Goal: Task Accomplishment & Management: Use online tool/utility

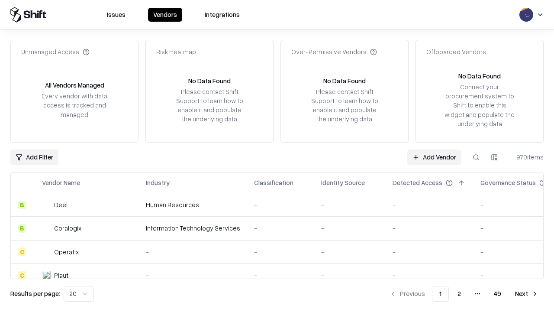
click at [434, 157] on link "Add Vendor" at bounding box center [434, 157] width 54 height 16
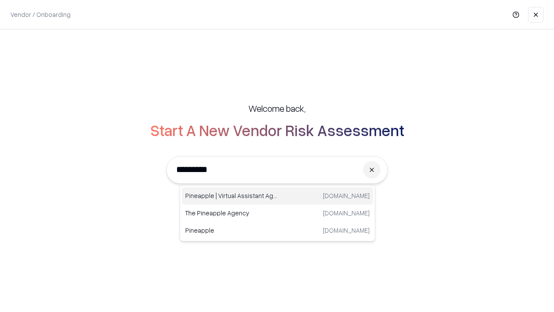
click at [278, 196] on div "Pineapple | Virtual Assistant Agency [DOMAIN_NAME]" at bounding box center [277, 195] width 191 height 17
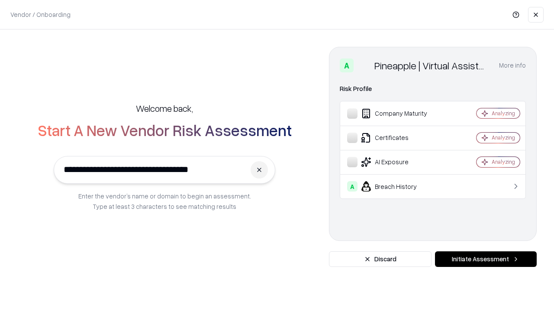
type input "**********"
click at [486, 259] on button "Initiate Assessment" at bounding box center [486, 259] width 102 height 16
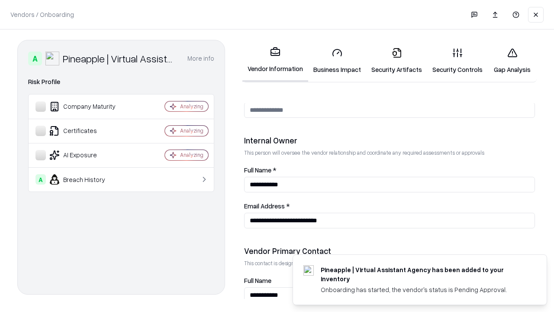
scroll to position [449, 0]
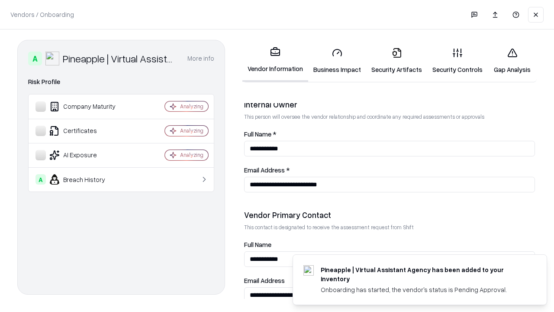
click at [397, 61] on link "Security Artifacts" at bounding box center [396, 61] width 61 height 40
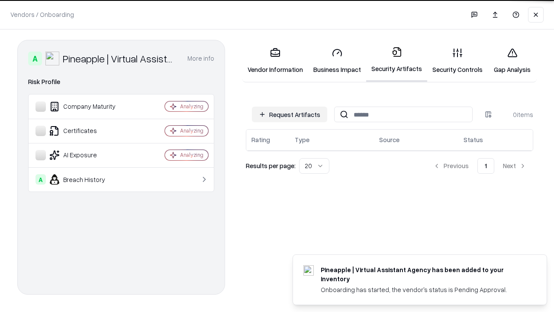
click at [290, 114] on button "Request Artifacts" at bounding box center [289, 115] width 75 height 16
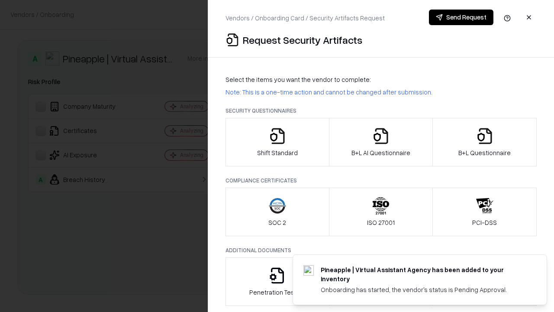
click at [485, 142] on icon "button" at bounding box center [484, 135] width 17 height 17
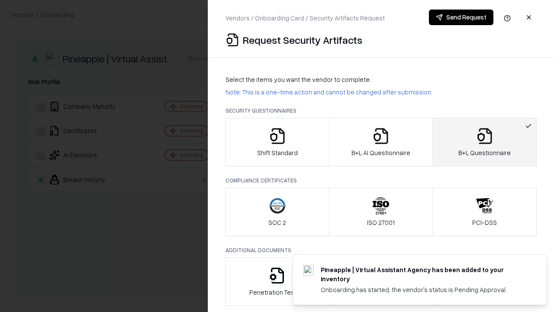
click at [381, 142] on icon "button" at bounding box center [380, 135] width 17 height 17
click at [461, 17] on button "Send Request" at bounding box center [461, 18] width 65 height 16
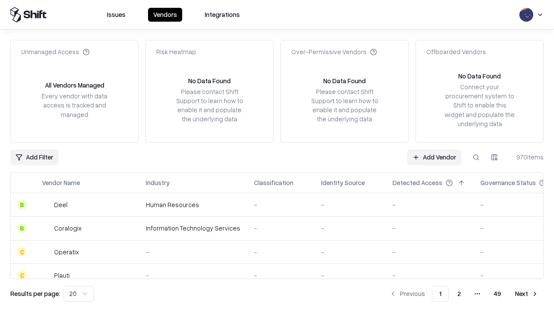
click at [476, 157] on button at bounding box center [477, 157] width 16 height 16
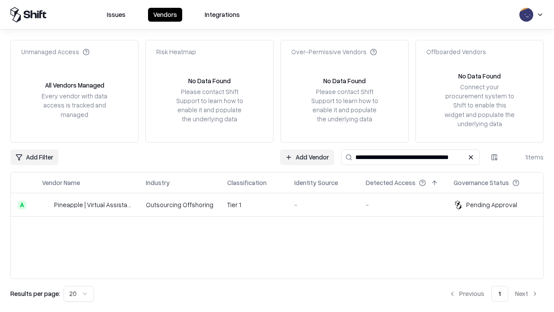
type input "**********"
click at [282, 204] on td "Tier 1" at bounding box center [253, 204] width 67 height 23
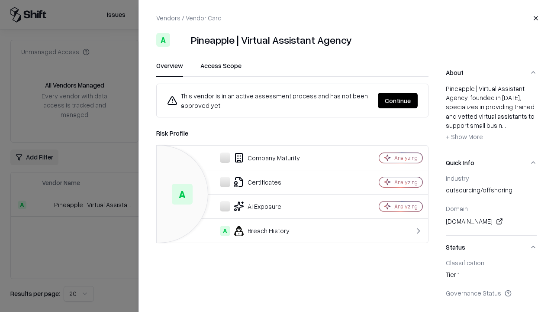
click at [398, 100] on button "Continue" at bounding box center [398, 101] width 40 height 16
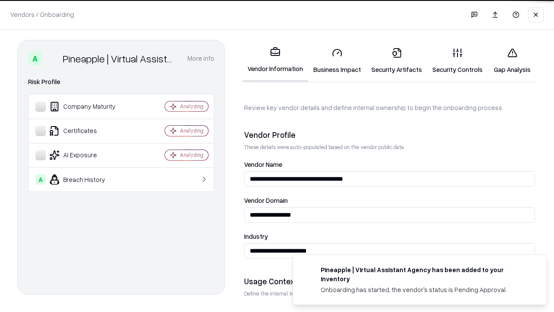
click at [397, 61] on link "Security Artifacts" at bounding box center [396, 61] width 61 height 40
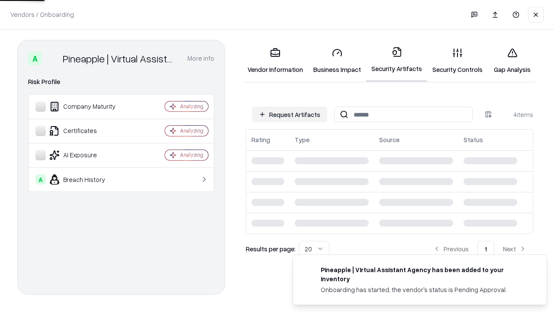
click at [512, 61] on link "Gap Analysis" at bounding box center [512, 61] width 49 height 40
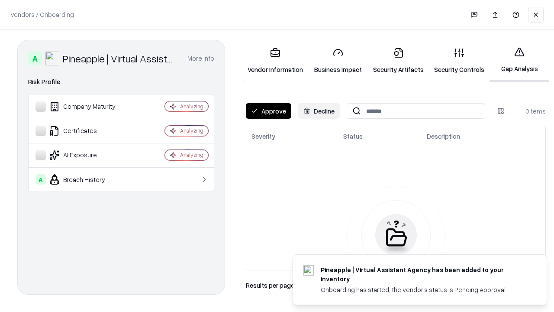
click at [268, 111] on button "Approve" at bounding box center [268, 111] width 45 height 16
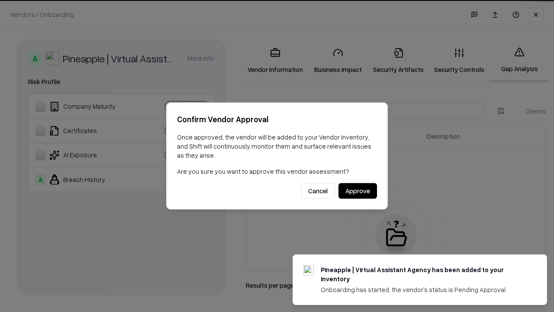
click at [358, 191] on button "Approve" at bounding box center [358, 191] width 39 height 16
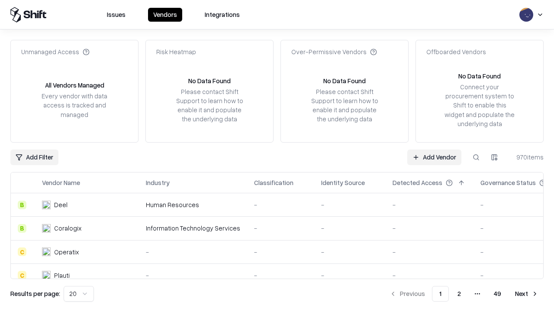
type input "**********"
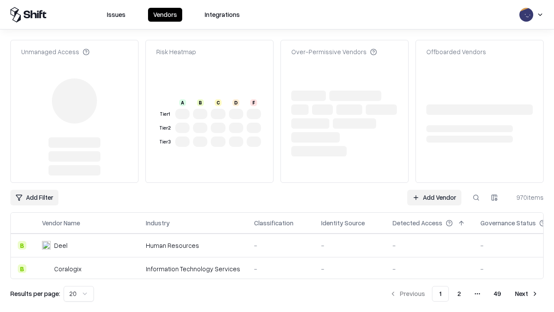
click at [434, 190] on link "Add Vendor" at bounding box center [434, 198] width 54 height 16
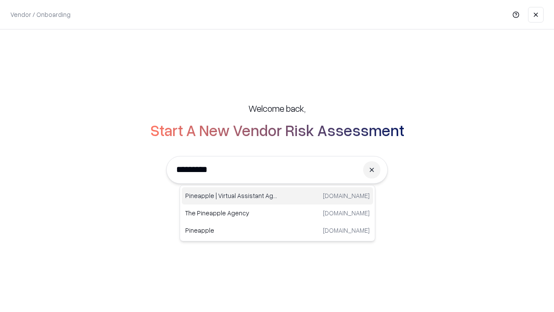
click at [278, 196] on div "Pineapple | Virtual Assistant Agency [DOMAIN_NAME]" at bounding box center [277, 195] width 191 height 17
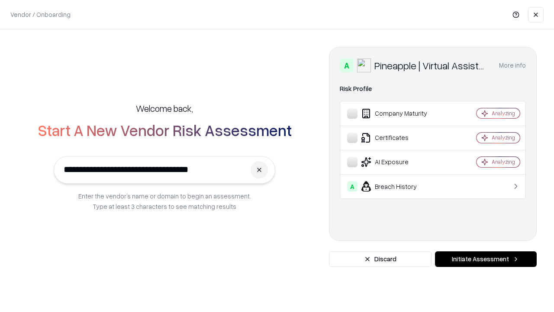
type input "**********"
click at [486, 259] on button "Initiate Assessment" at bounding box center [486, 259] width 102 height 16
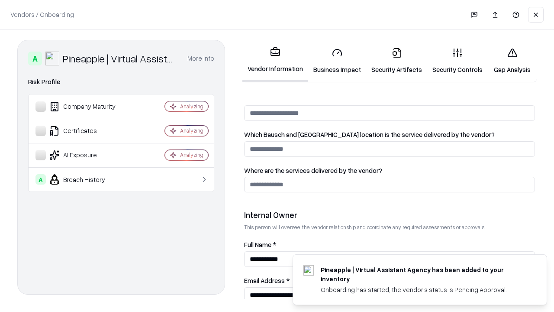
scroll to position [449, 0]
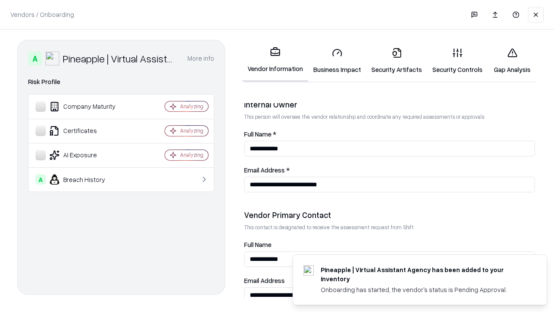
click at [512, 61] on link "Gap Analysis" at bounding box center [512, 61] width 49 height 40
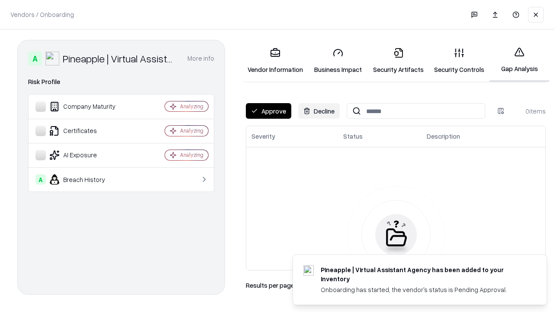
click at [268, 111] on button "Approve" at bounding box center [268, 111] width 45 height 16
